Goal: Information Seeking & Learning: Learn about a topic

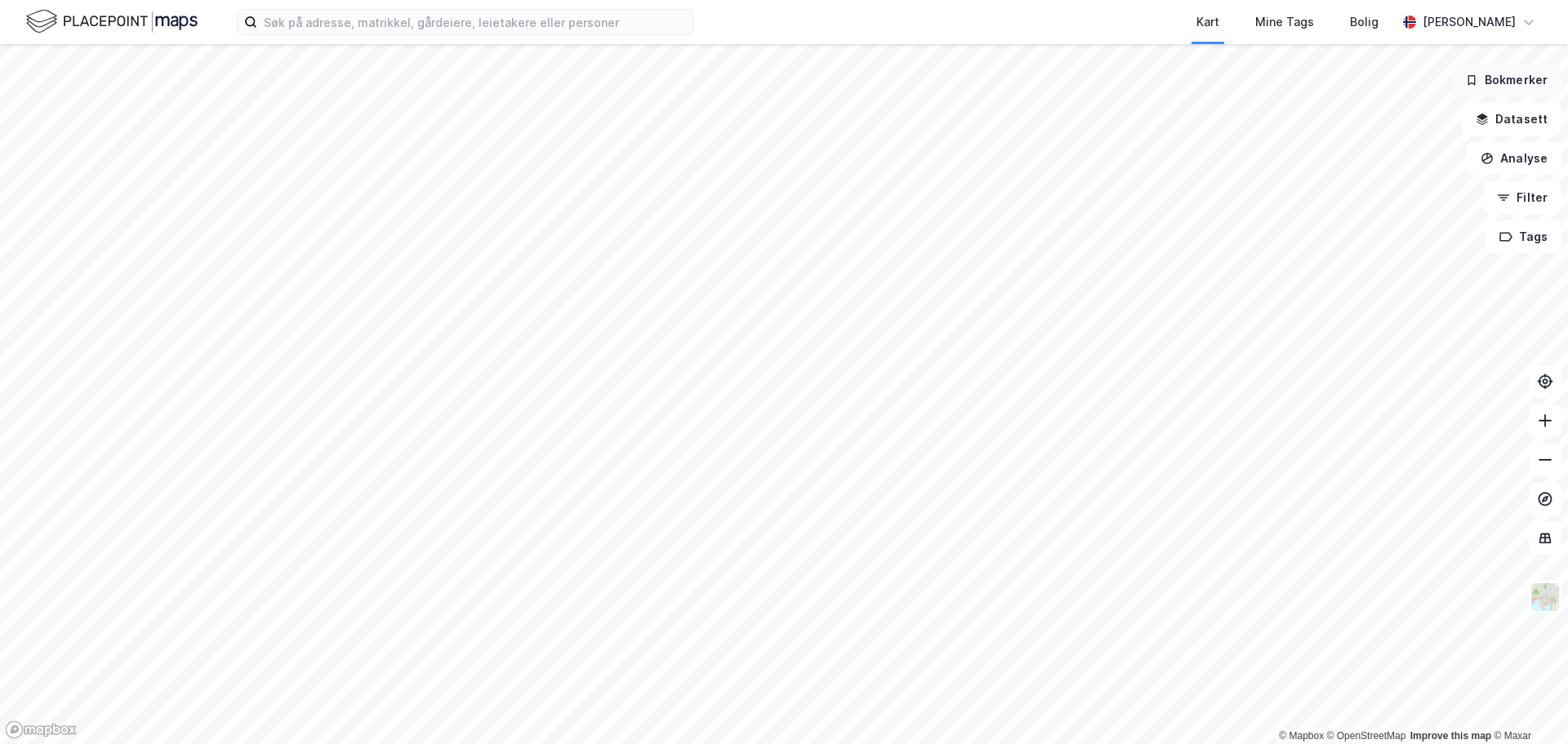
click at [1491, 80] on button "Bokmerker" at bounding box center [1506, 80] width 110 height 33
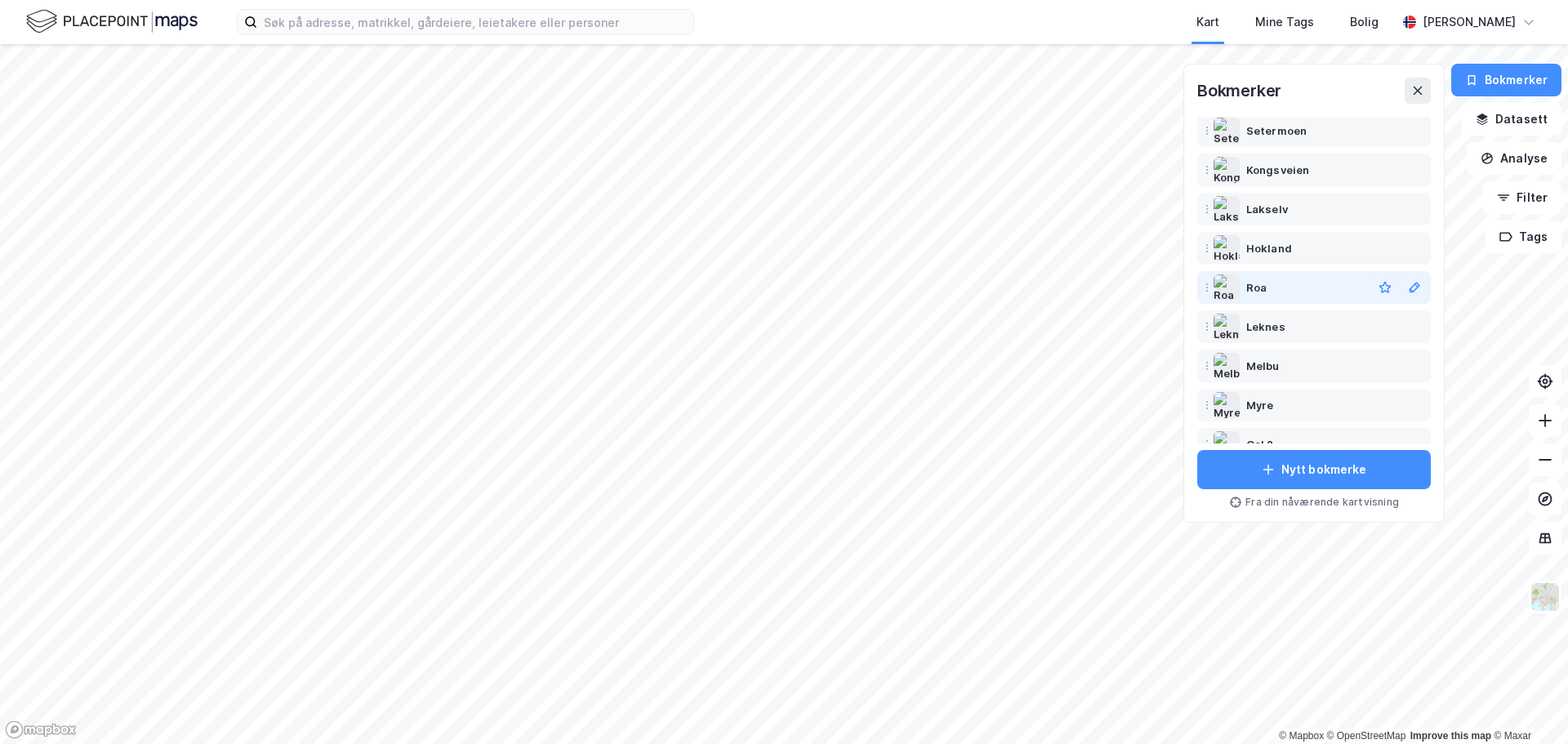
scroll to position [82, 0]
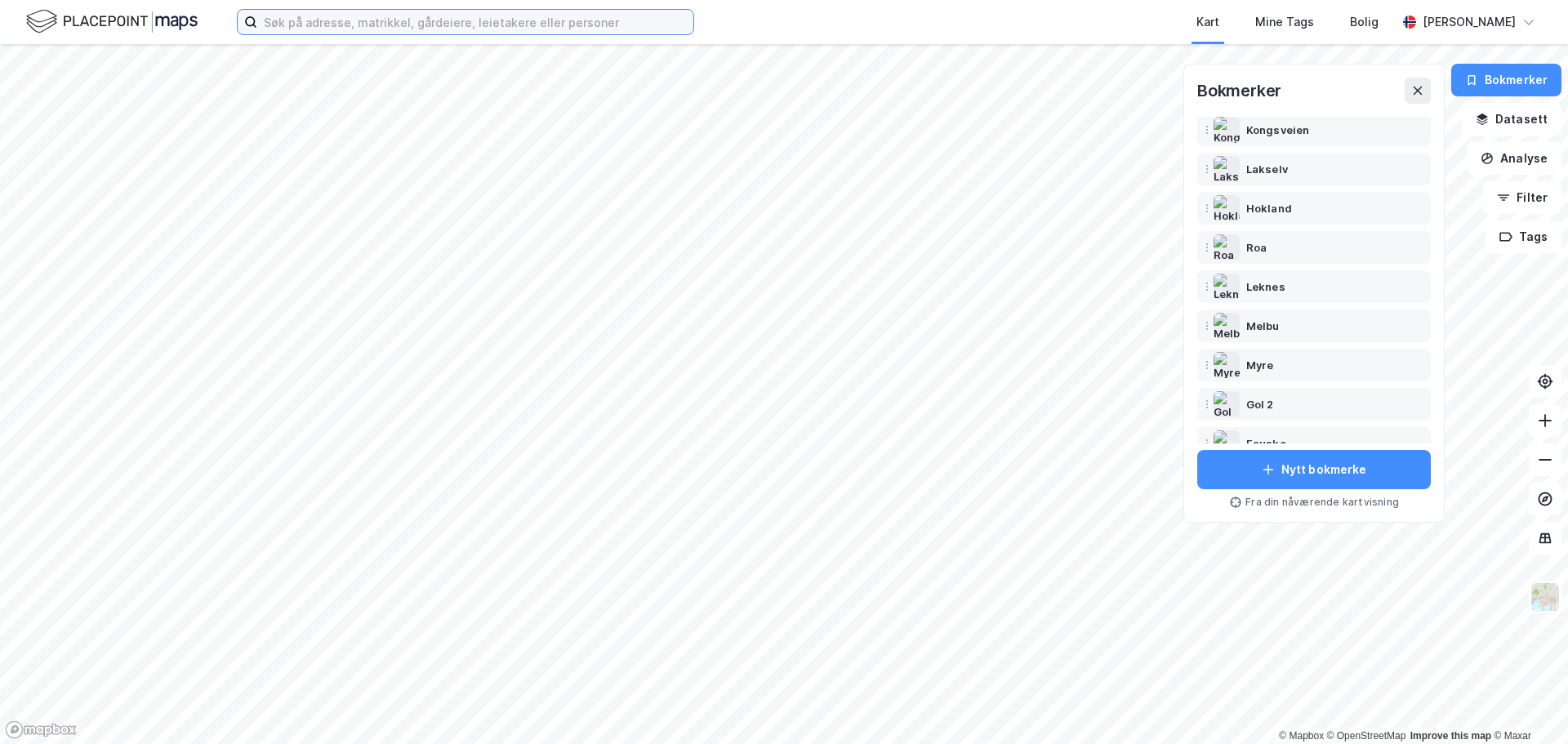
click at [473, 15] on input at bounding box center [475, 22] width 436 height 24
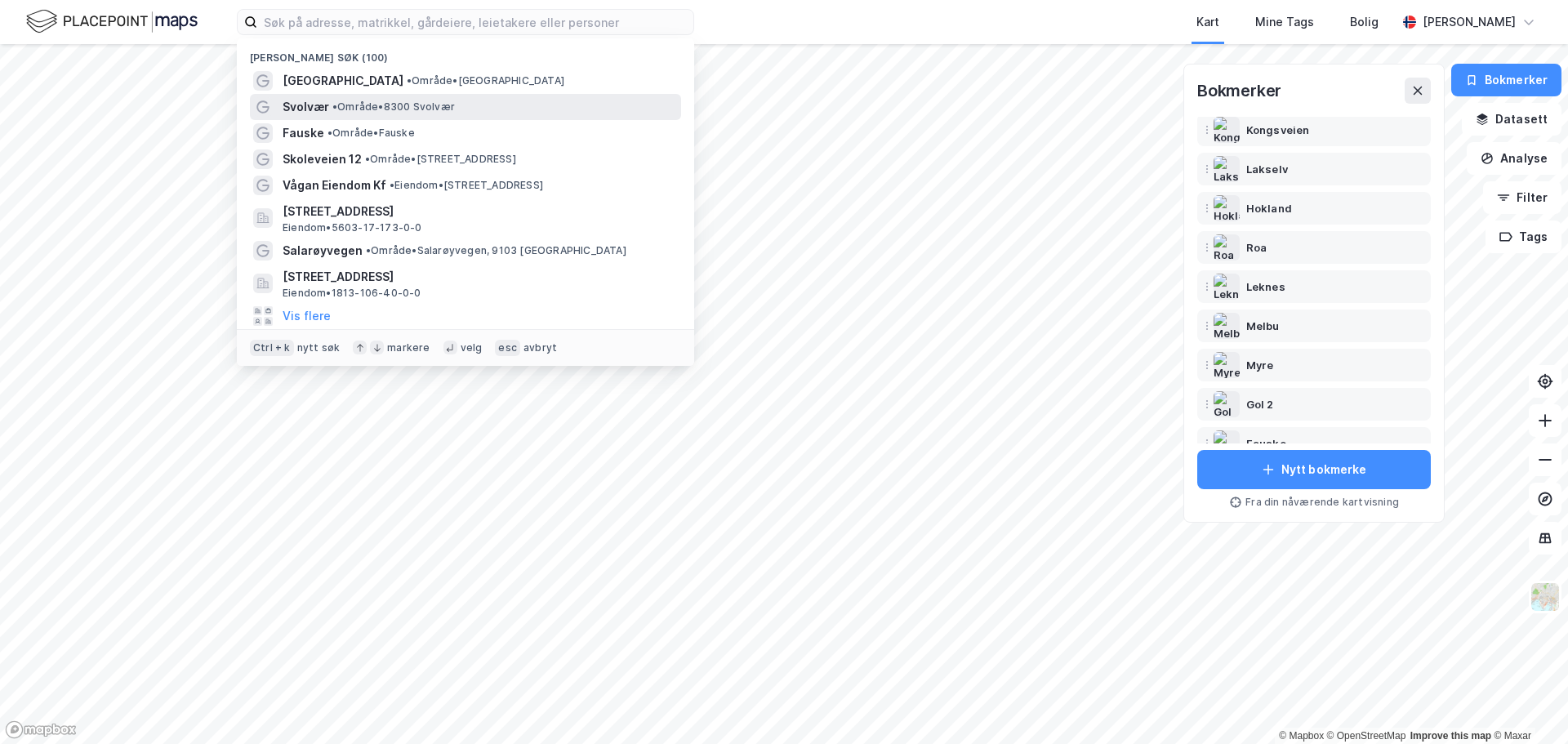
click at [315, 102] on span "Svolvær" at bounding box center [305, 107] width 46 height 19
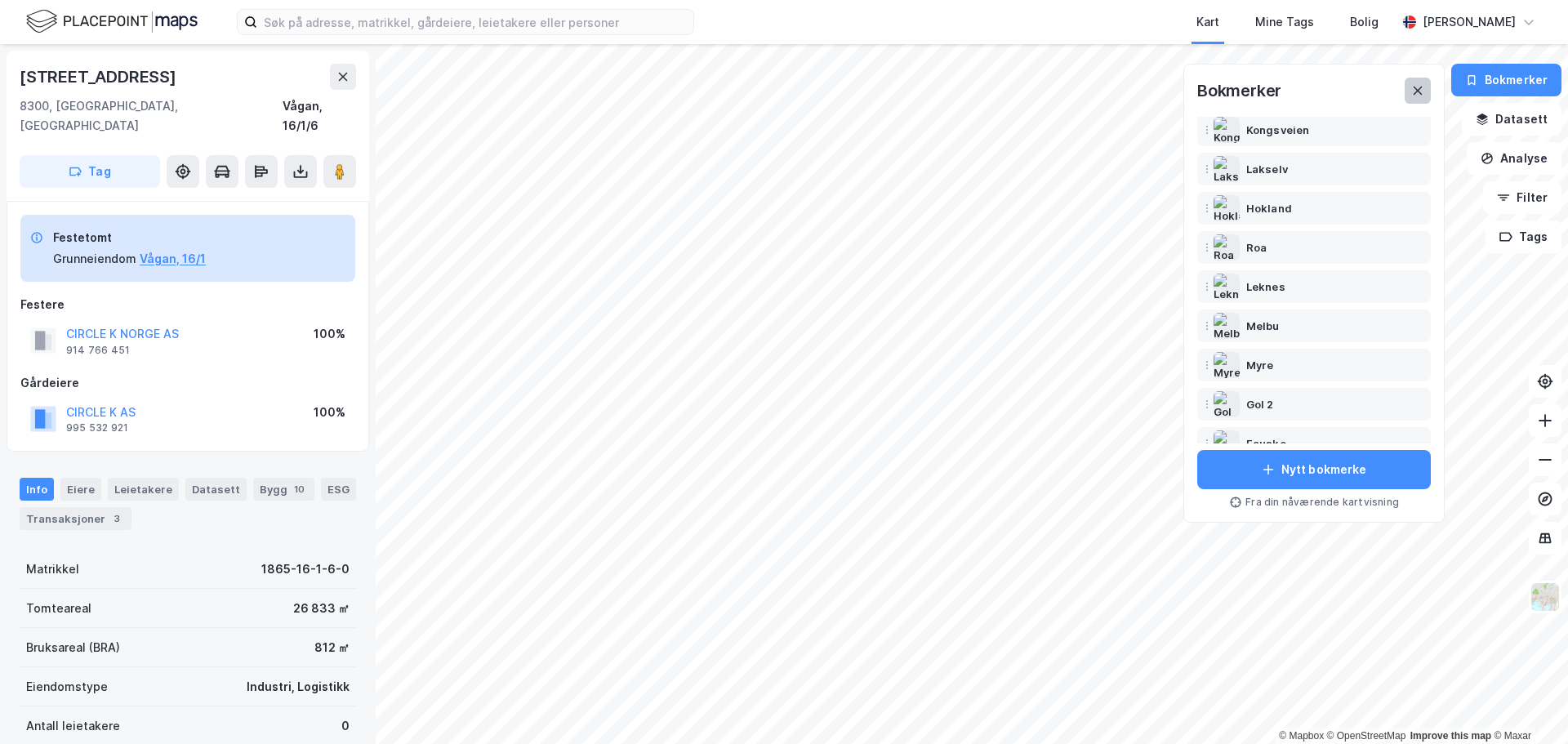
click at [1424, 95] on icon at bounding box center [1417, 91] width 13 height 13
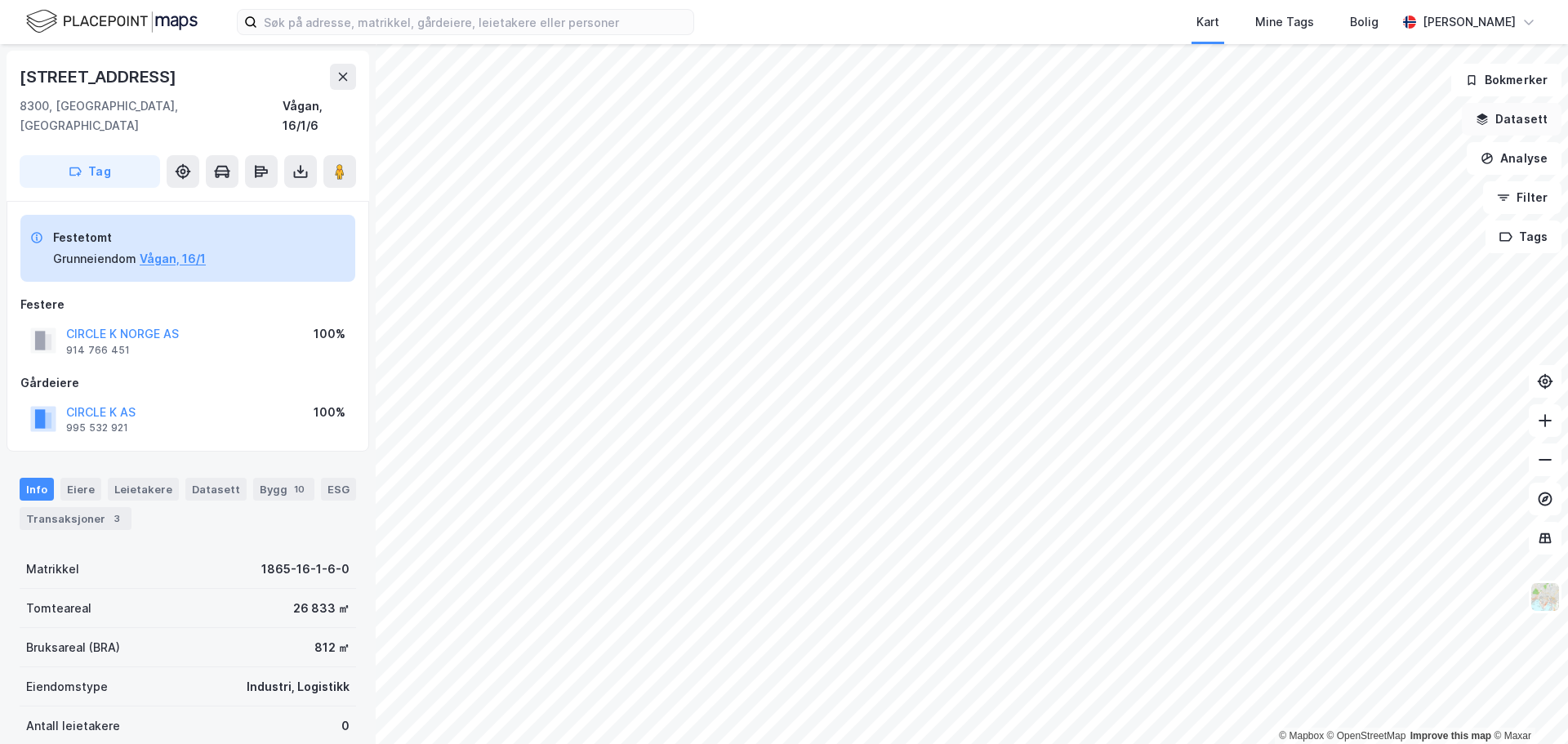
click at [1544, 125] on button "Datasett" at bounding box center [1512, 119] width 99 height 33
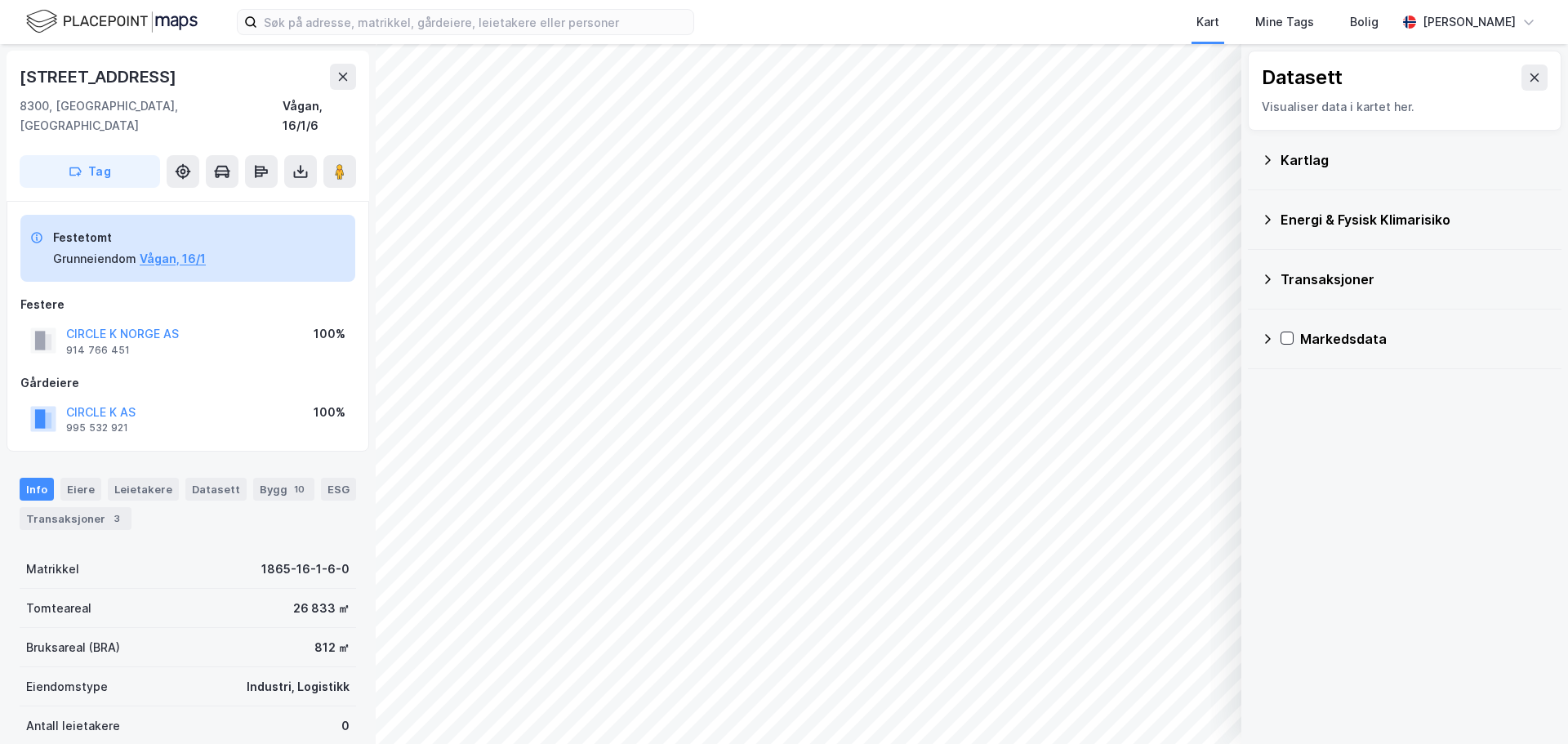
click at [1267, 169] on div "Kartlag" at bounding box center [1405, 160] width 288 height 40
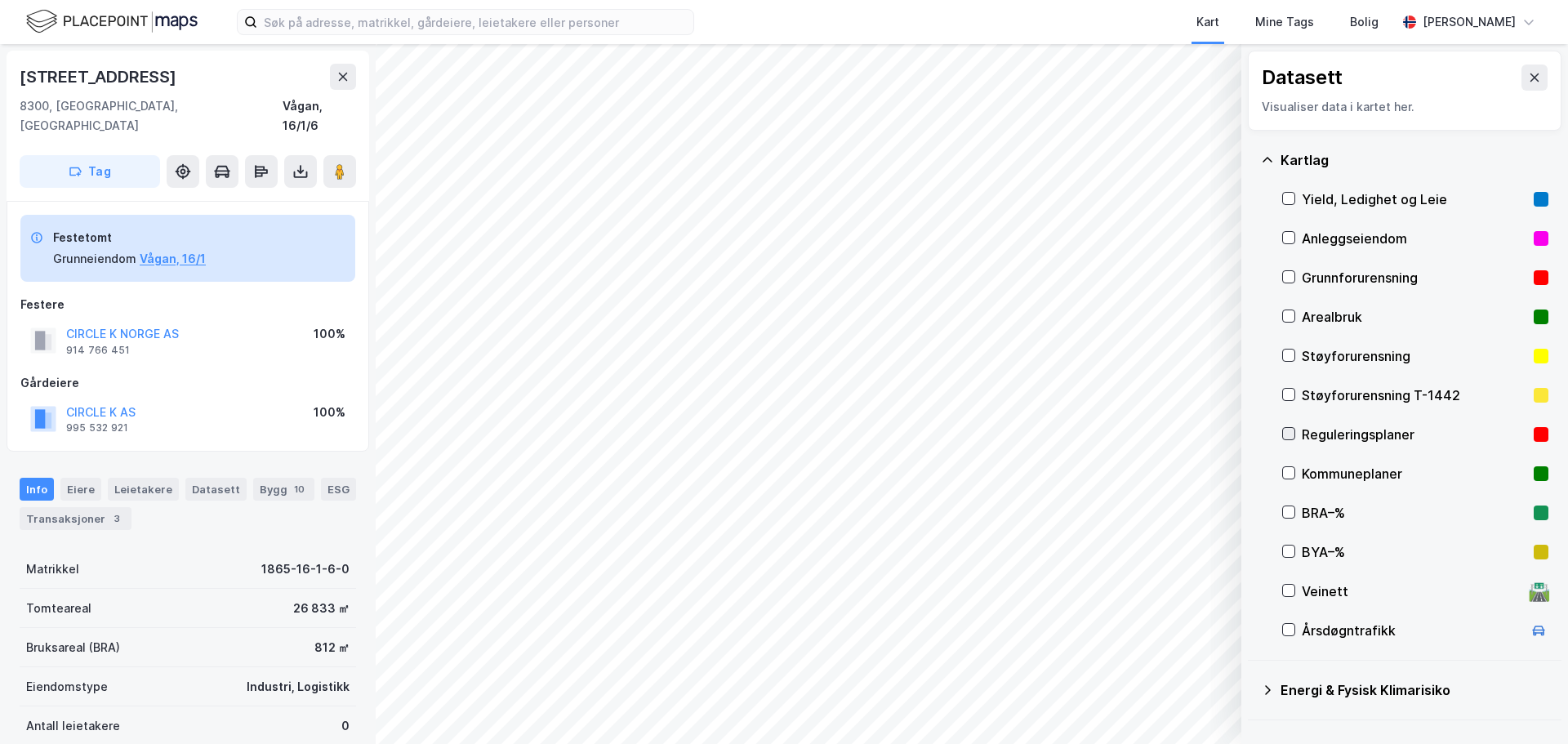
click at [1286, 435] on icon at bounding box center [1289, 434] width 9 height 6
click at [1530, 75] on icon at bounding box center [1534, 77] width 9 height 8
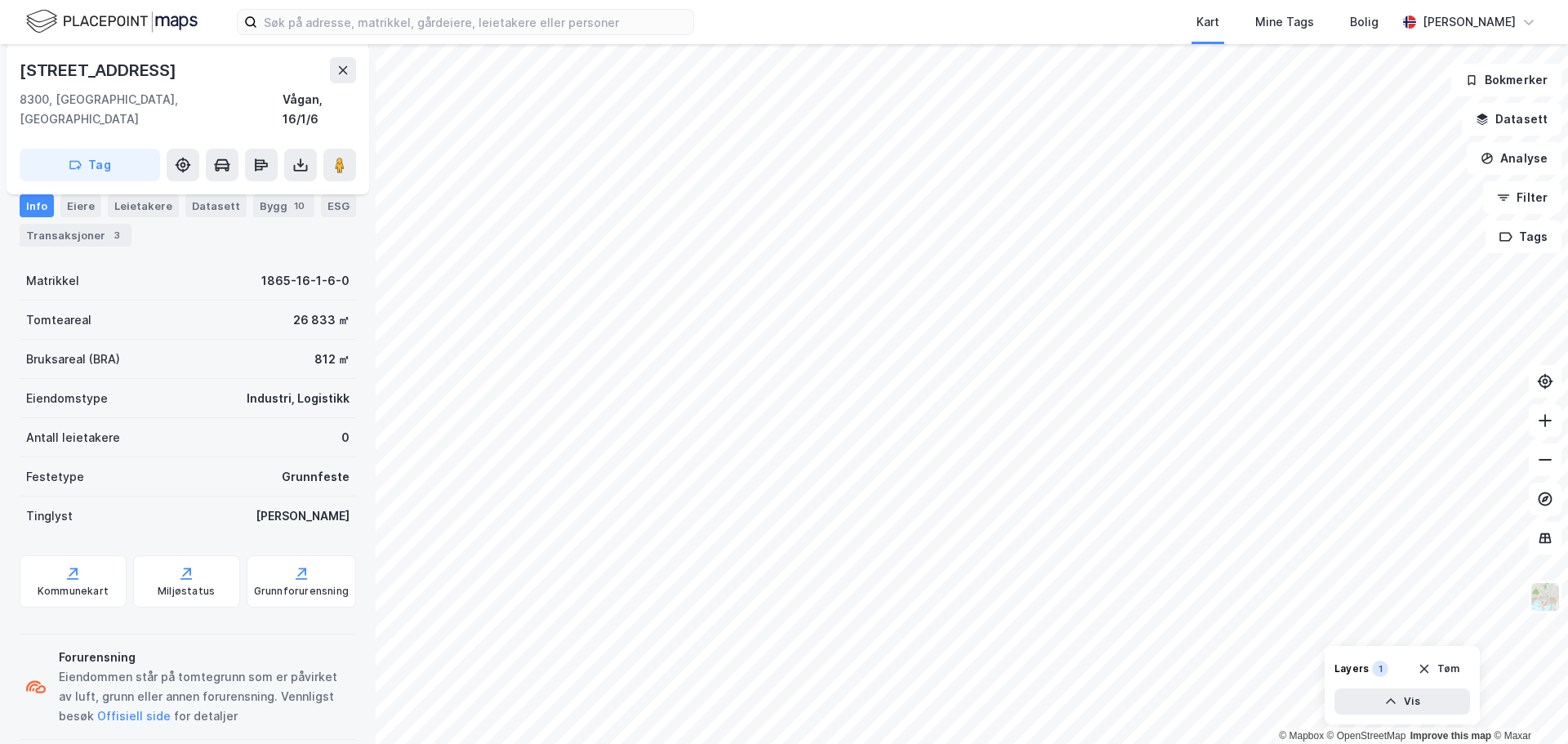
scroll to position [291, 0]
click at [1460, 672] on button "Tøm" at bounding box center [1438, 668] width 63 height 26
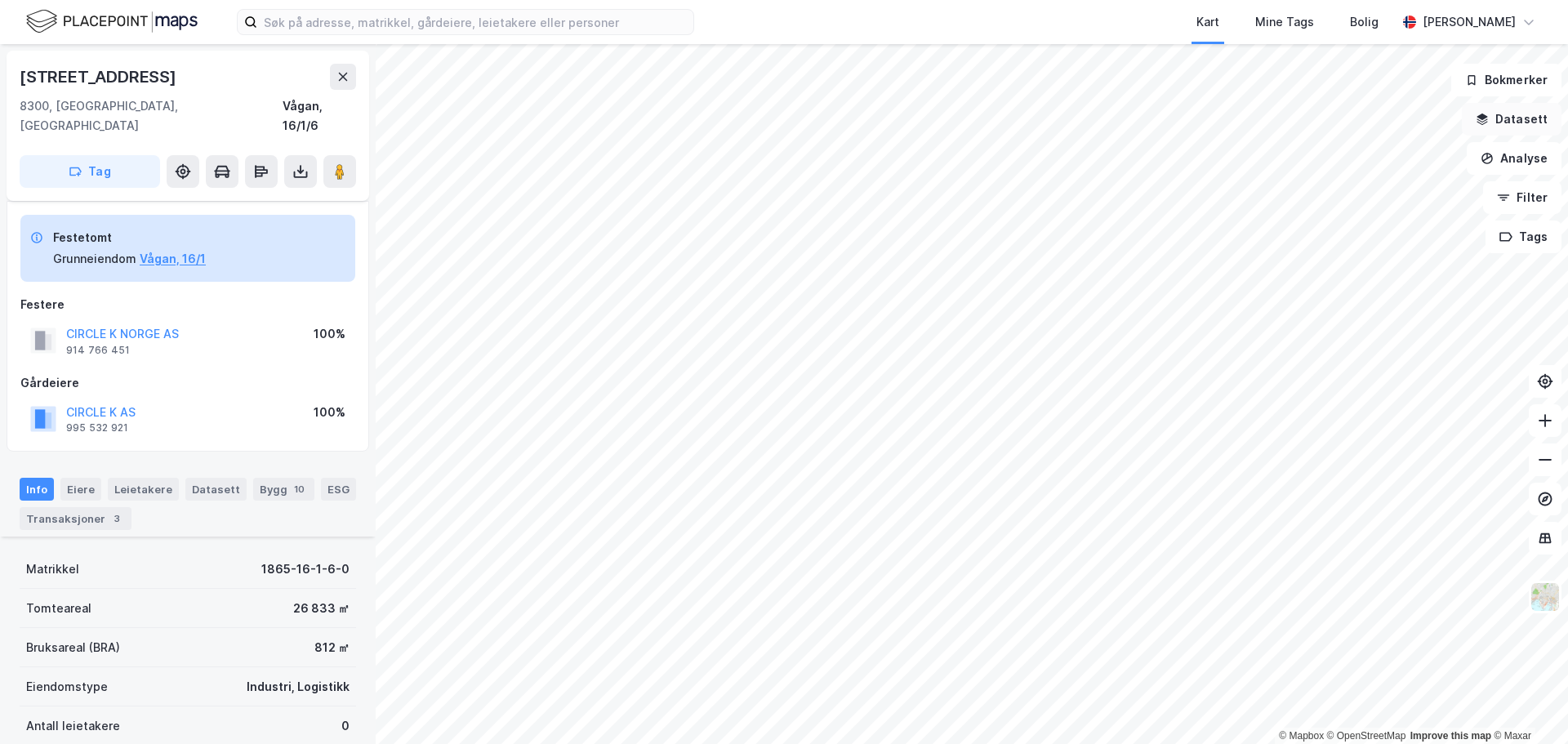
click at [1518, 118] on button "Datasett" at bounding box center [1512, 119] width 99 height 33
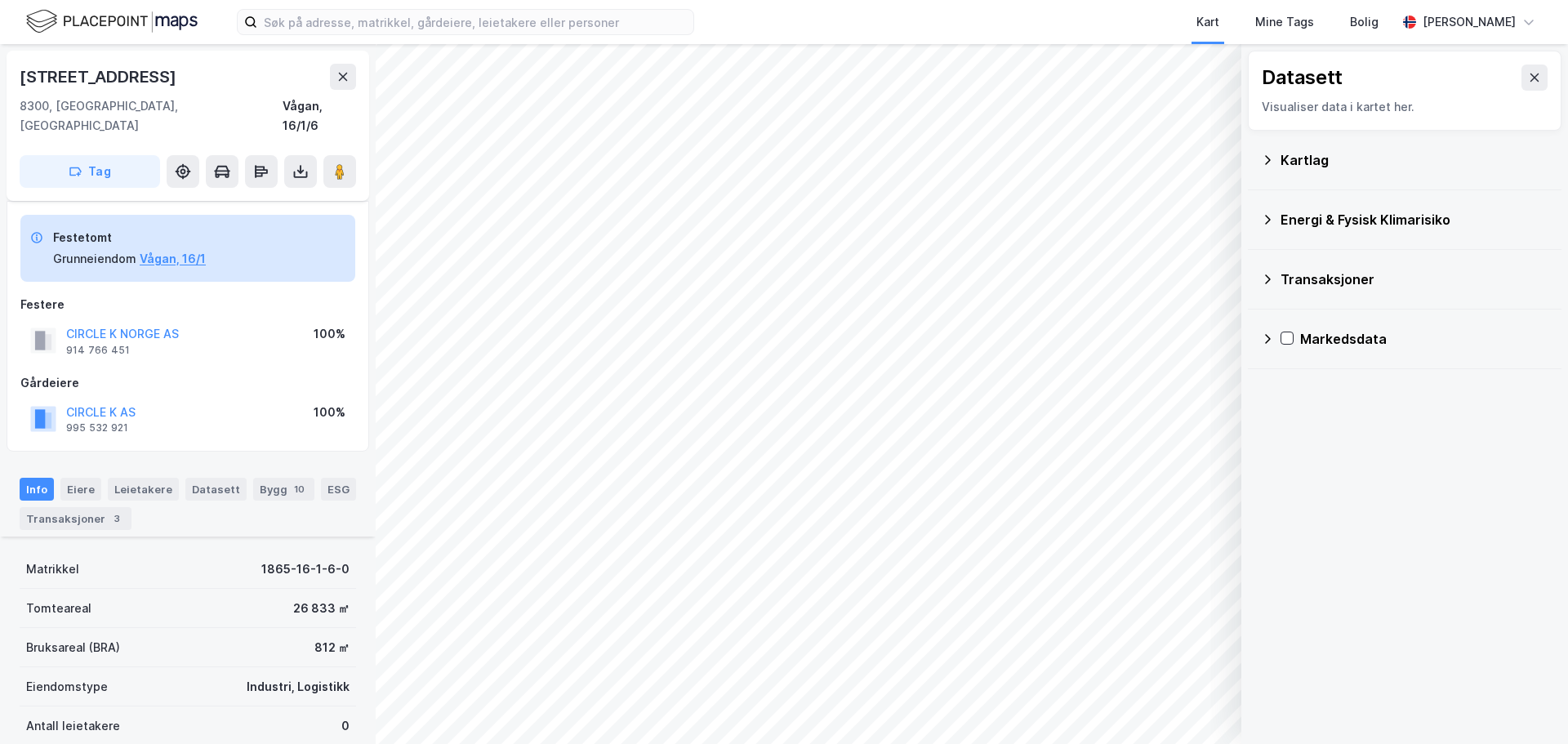
click at [1306, 158] on div "Kartlag" at bounding box center [1414, 160] width 268 height 19
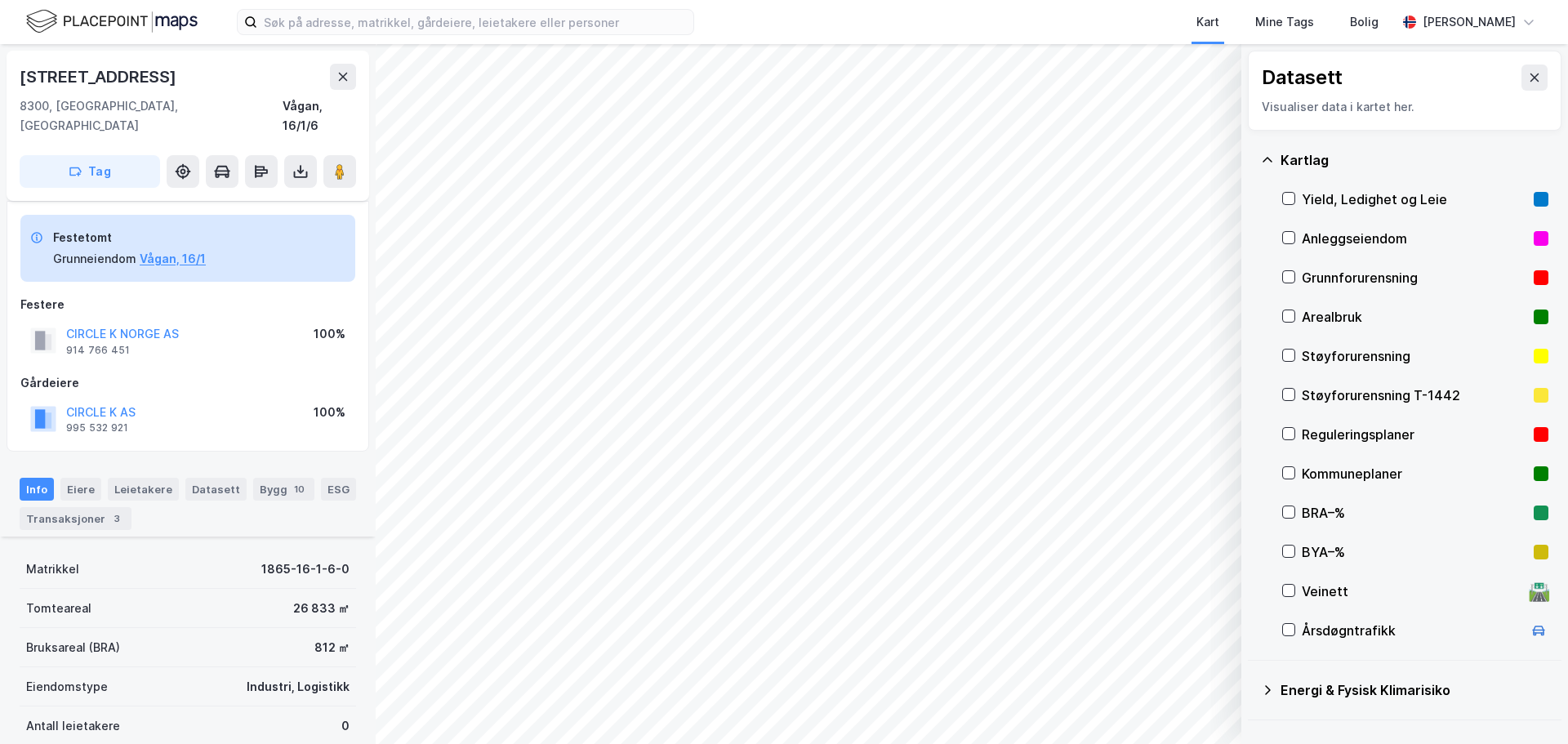
click at [1369, 431] on div "Reguleringsplaner" at bounding box center [1414, 434] width 225 height 19
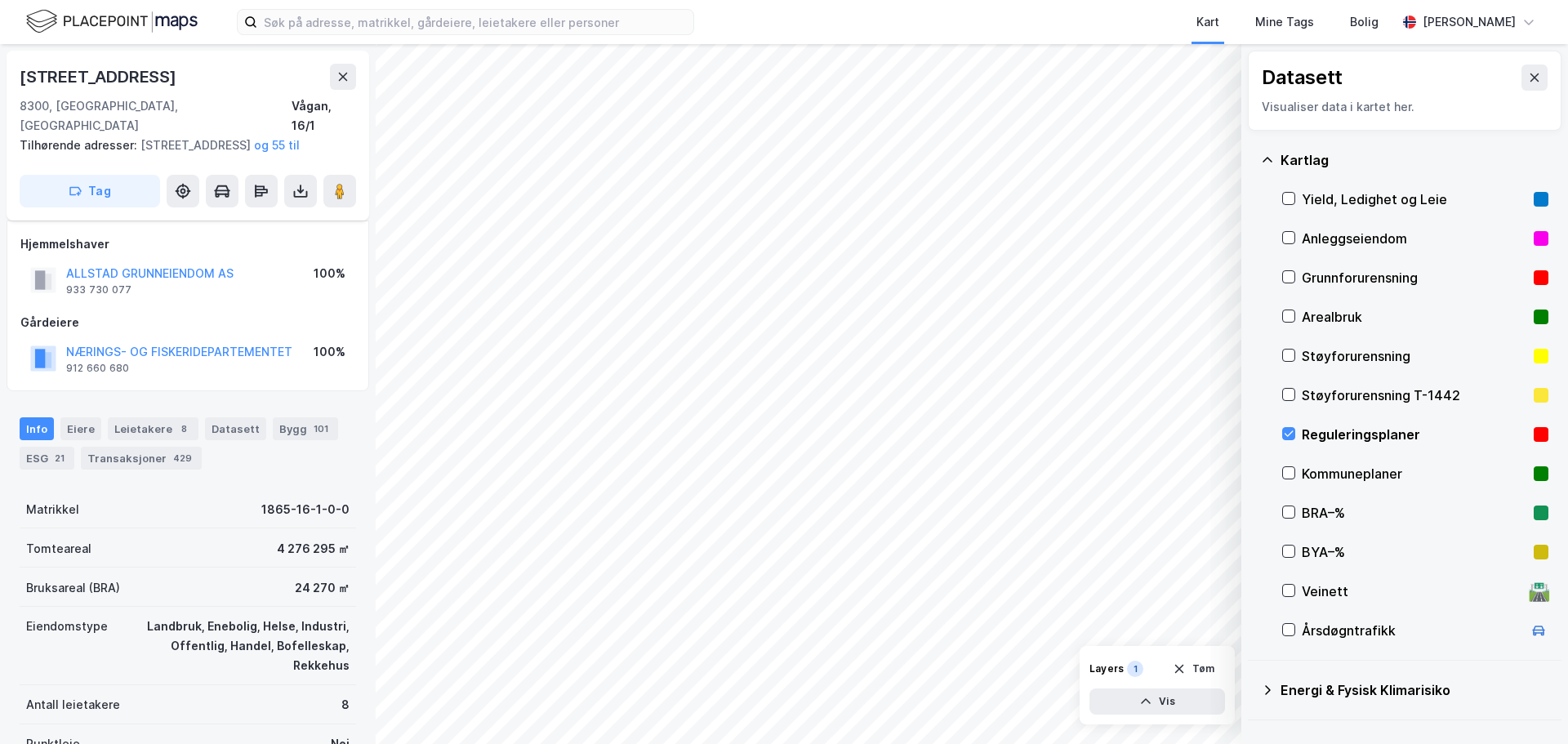
scroll to position [291, 0]
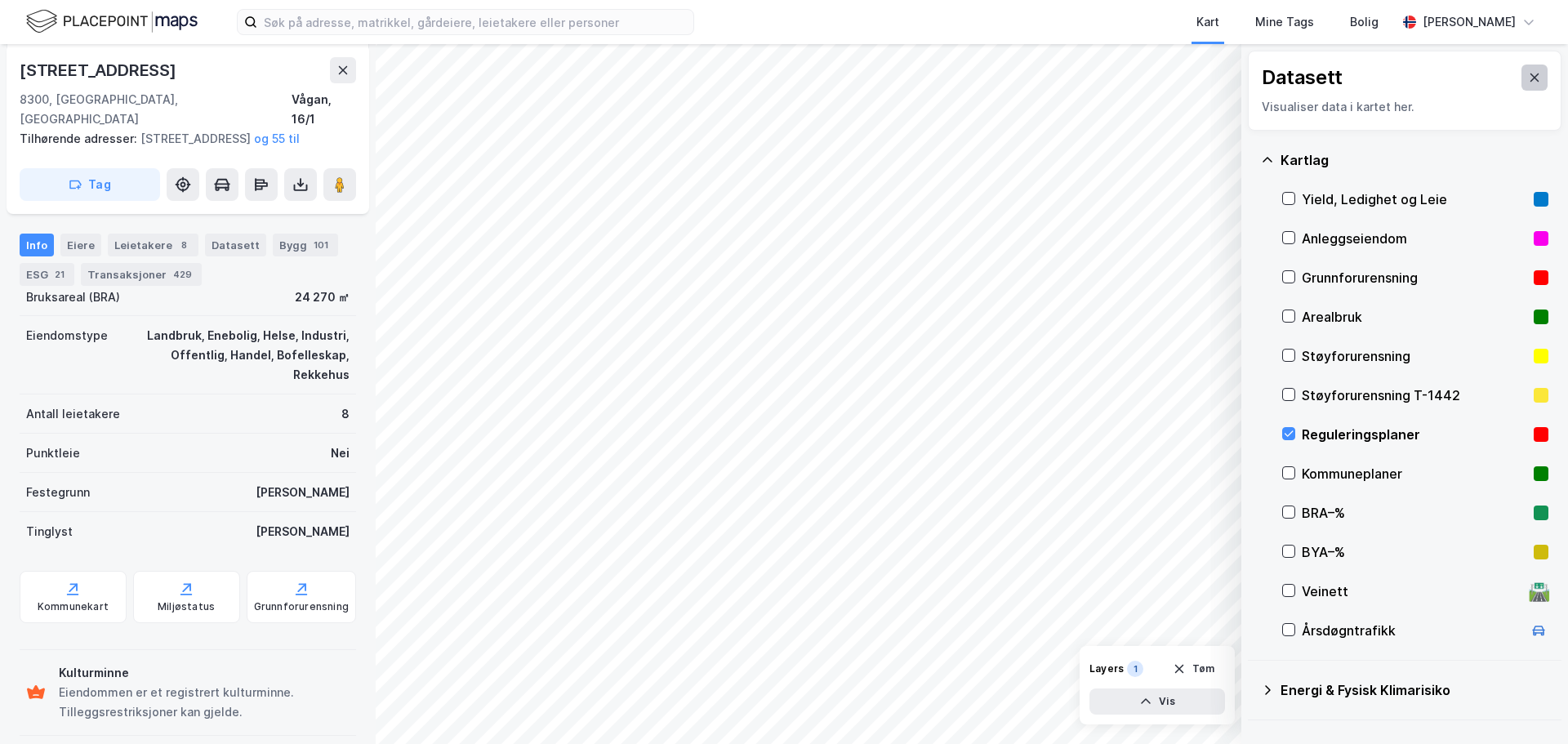
click at [1528, 77] on icon at bounding box center [1534, 77] width 13 height 13
